Goal: Task Accomplishment & Management: Manage account settings

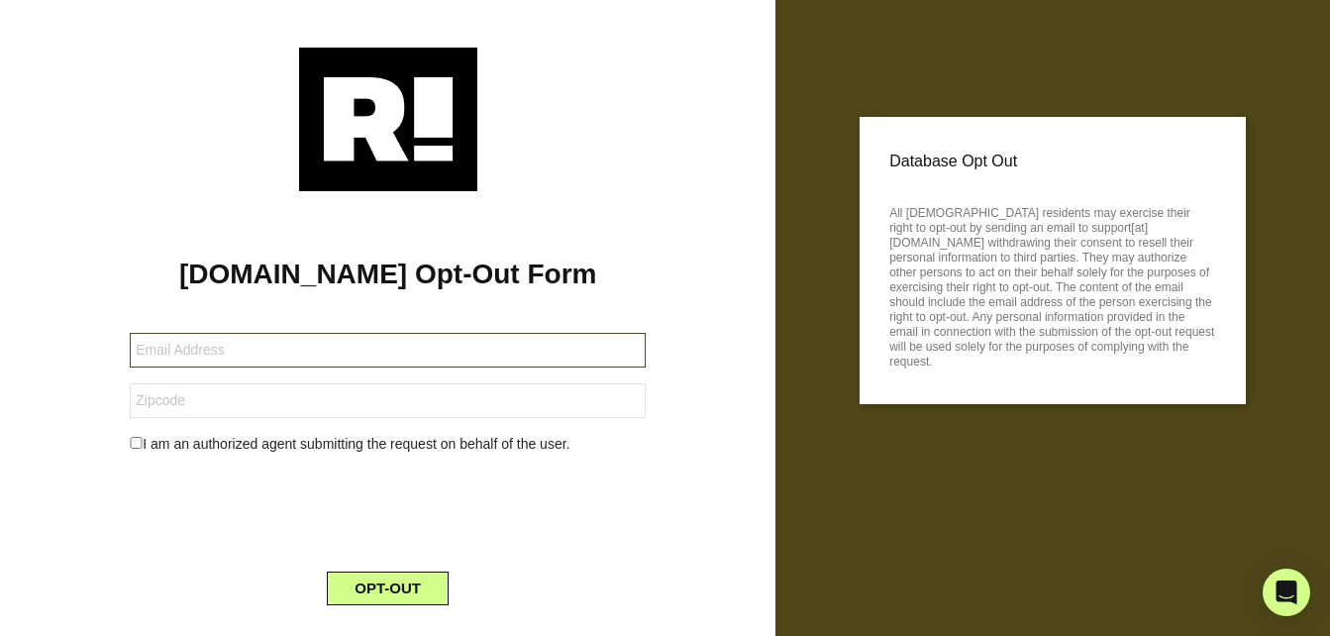
click at [317, 359] on input "text" at bounding box center [388, 350] width 516 height 35
type input "spicepig@comcast.net"
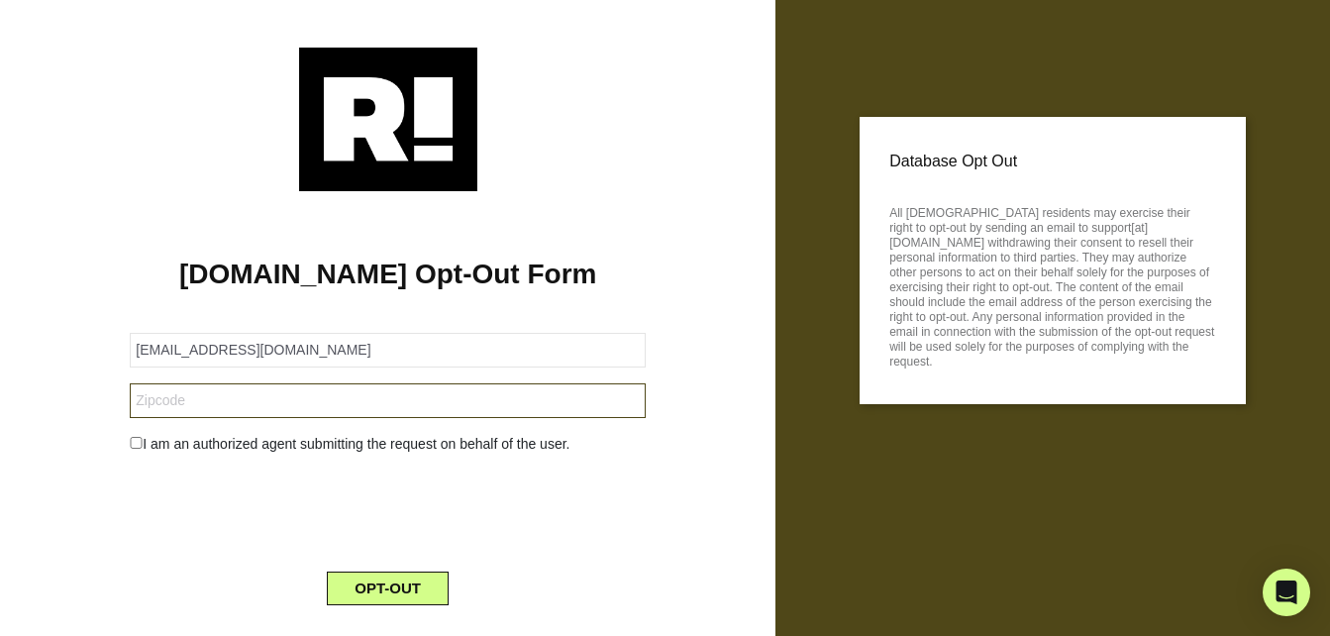
click at [317, 403] on input "text" at bounding box center [388, 400] width 516 height 35
type input "17603"
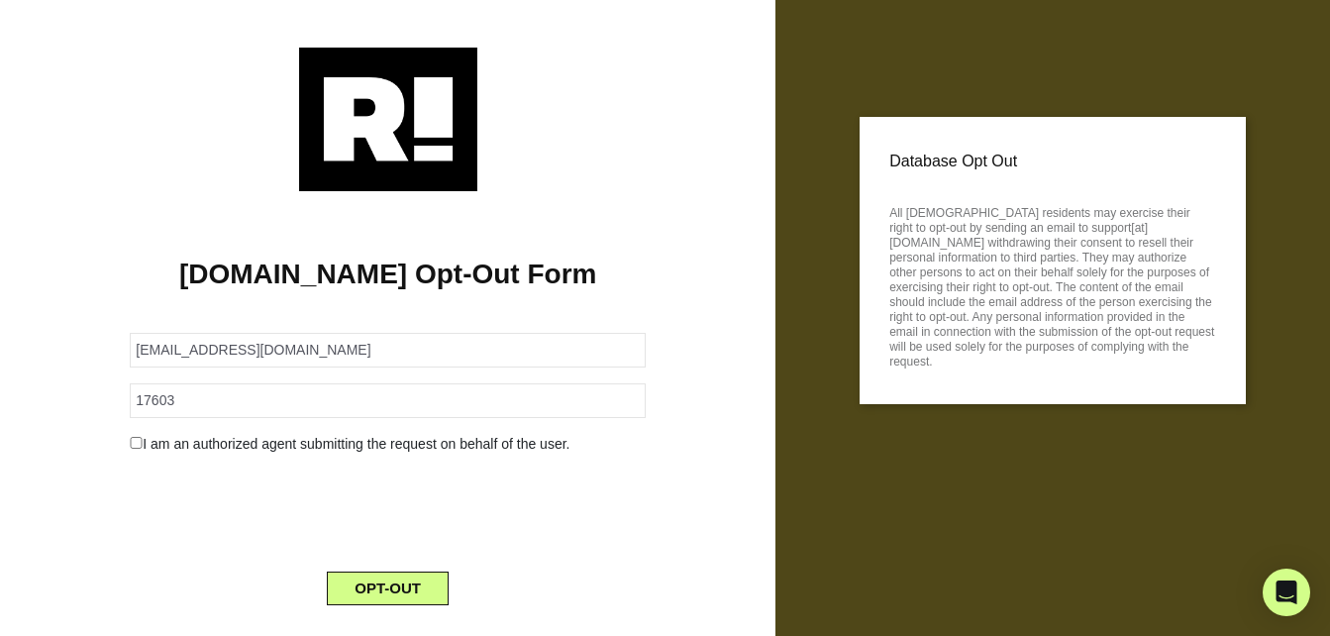
click at [130, 443] on input "checkbox" at bounding box center [136, 443] width 13 height 12
click at [133, 447] on input "checkbox" at bounding box center [136, 443] width 13 height 12
checkbox input "false"
click at [418, 587] on button "OPT-OUT" at bounding box center [388, 589] width 122 height 34
